Goal: Download file/media

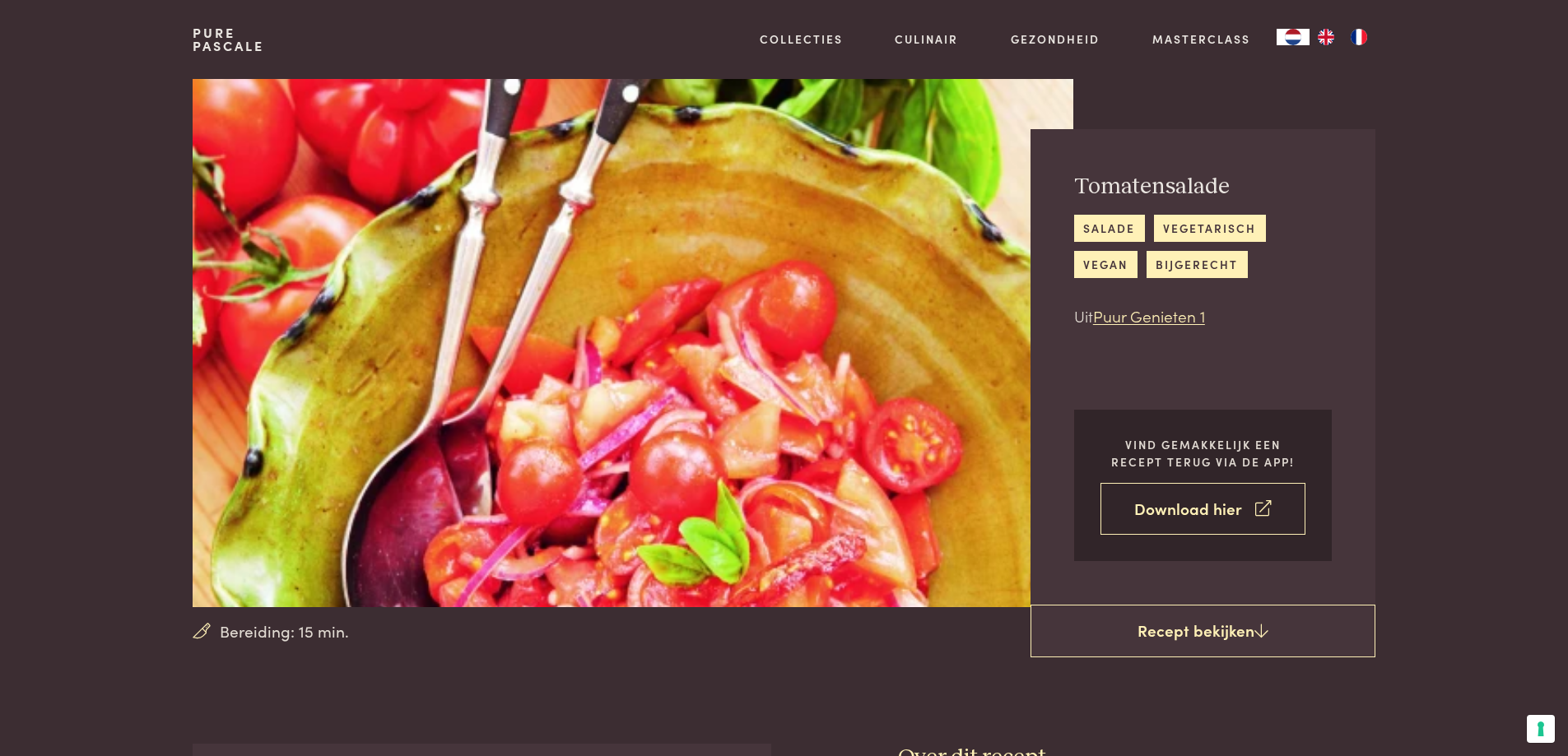
click at [1202, 503] on link "Download hier" at bounding box center [1203, 509] width 205 height 52
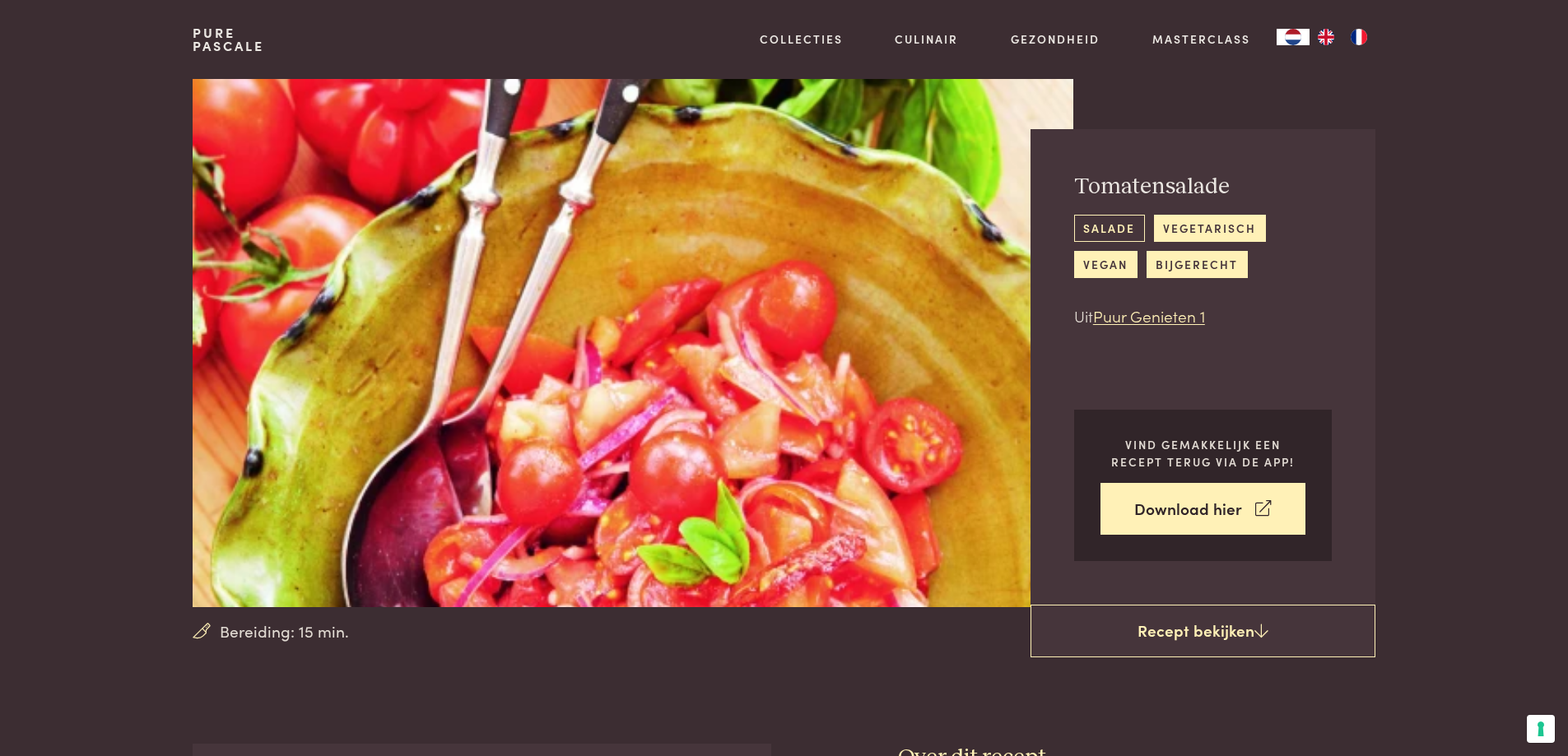
click at [1122, 229] on link "salade" at bounding box center [1109, 228] width 71 height 27
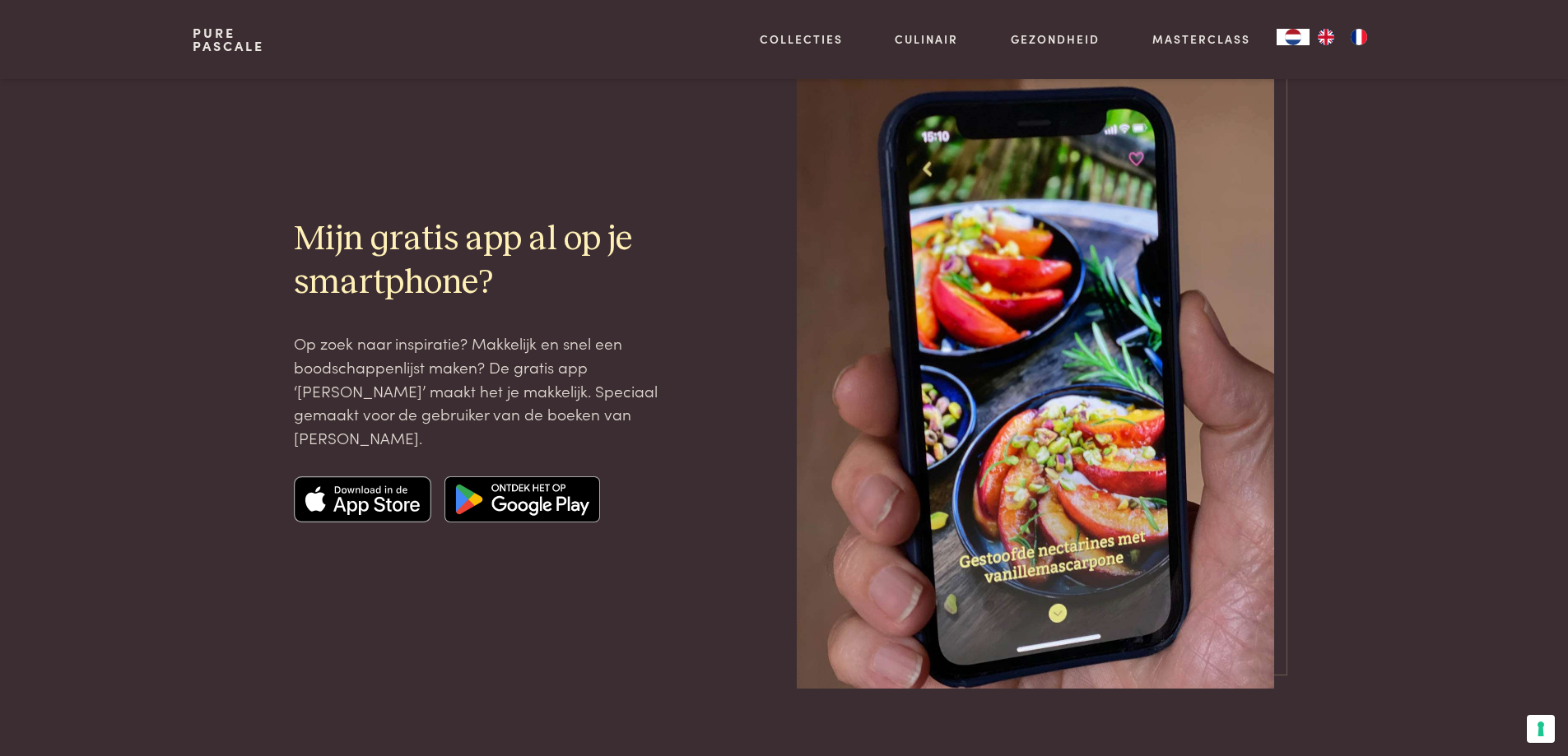
scroll to position [2058, 0]
